Goal: Check status

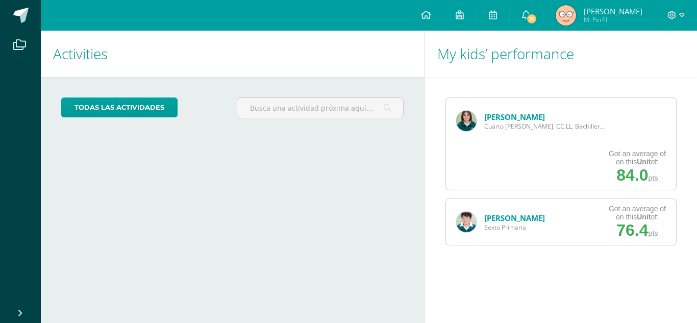
click at [524, 116] on link "[PERSON_NAME]" at bounding box center [515, 117] width 61 height 10
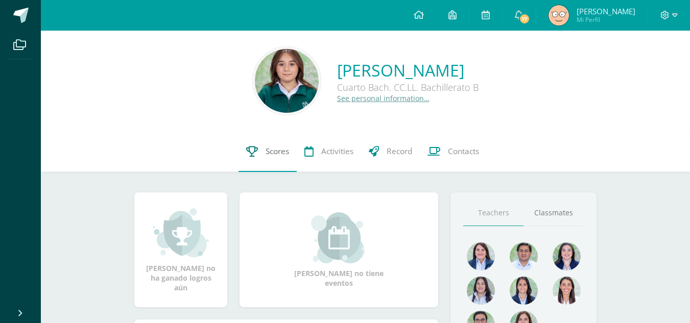
click at [265, 148] on span "Scores" at bounding box center [276, 151] width 23 height 11
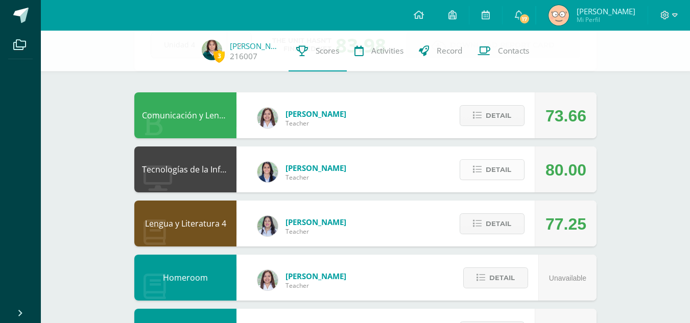
scroll to position [70, 0]
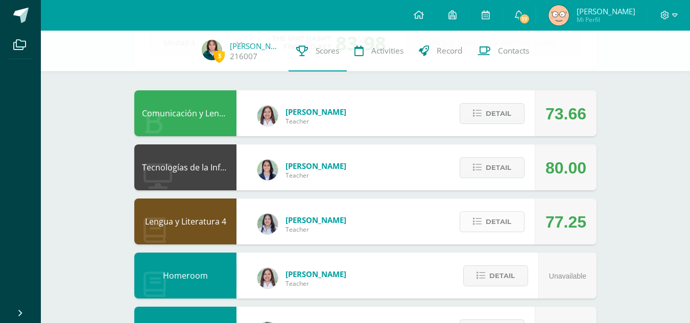
click at [498, 216] on span "Detail" at bounding box center [499, 221] width 26 height 19
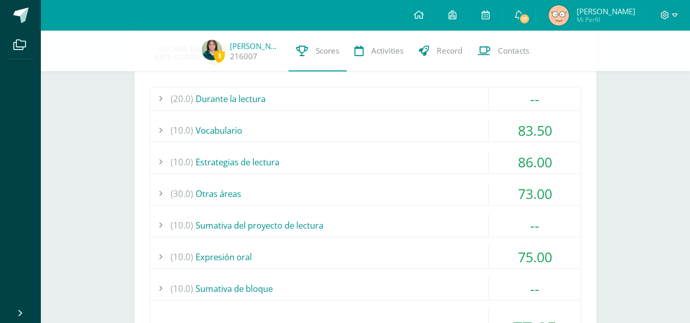
scroll to position [286, 0]
click at [169, 258] on div at bounding box center [160, 256] width 20 height 23
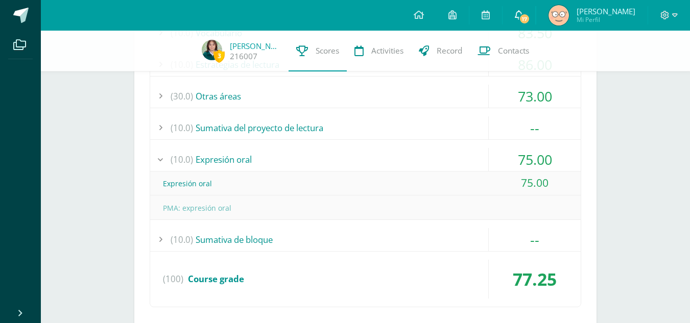
scroll to position [384, 0]
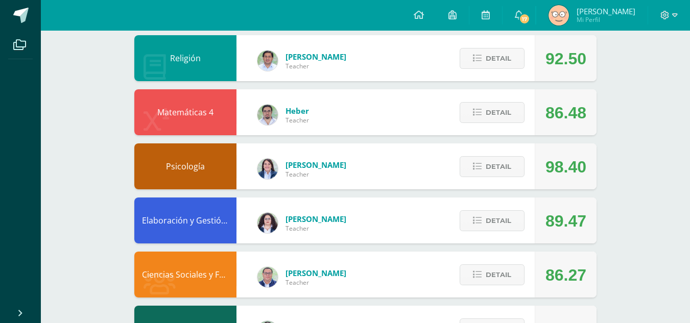
scroll to position [321, 0]
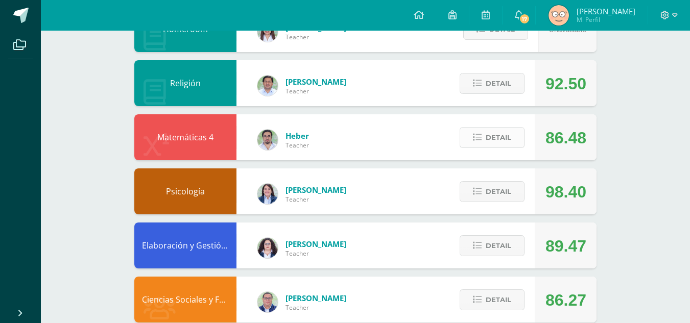
click at [487, 138] on span "Detail" at bounding box center [499, 137] width 26 height 19
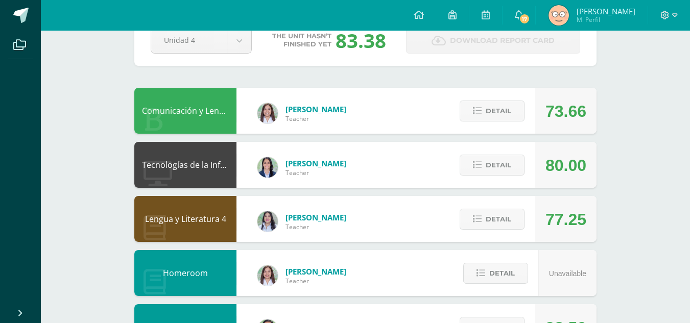
scroll to position [0, 0]
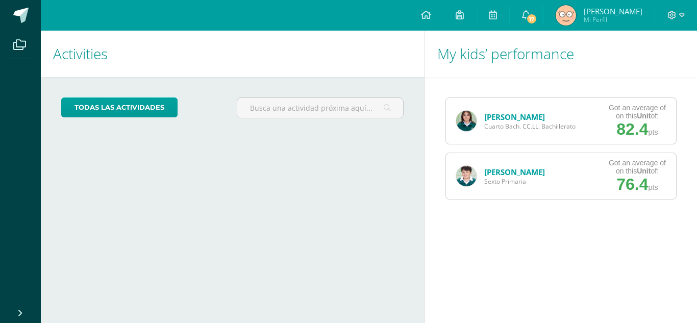
click at [523, 120] on link "[PERSON_NAME]" at bounding box center [515, 117] width 61 height 10
click at [522, 112] on link "[PERSON_NAME]" at bounding box center [515, 117] width 61 height 10
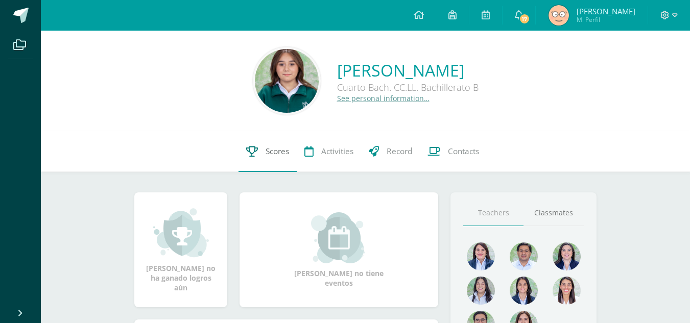
click at [273, 156] on span "Scores" at bounding box center [276, 151] width 23 height 11
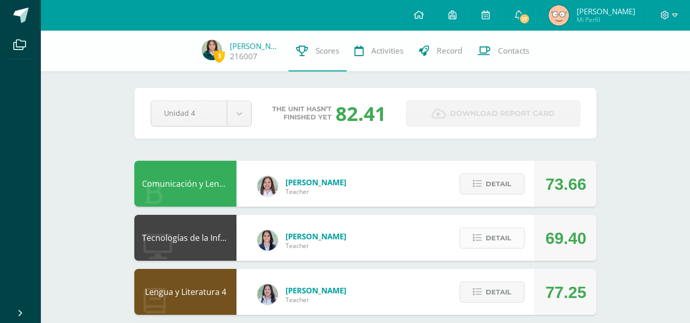
click at [505, 240] on span "Detail" at bounding box center [499, 238] width 26 height 19
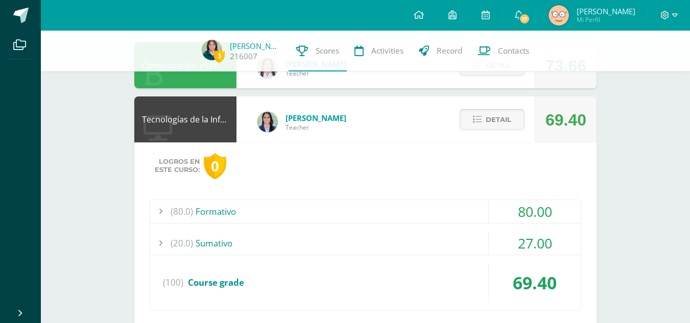
scroll to position [147, 0]
